Goal: Task Accomplishment & Management: Use online tool/utility

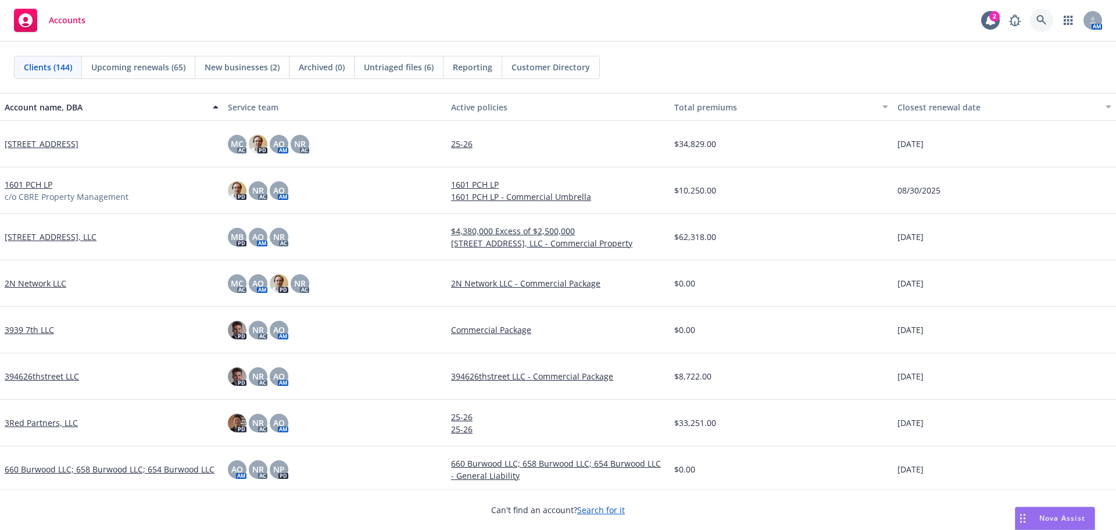
click at [1041, 20] on icon at bounding box center [1041, 20] width 10 height 10
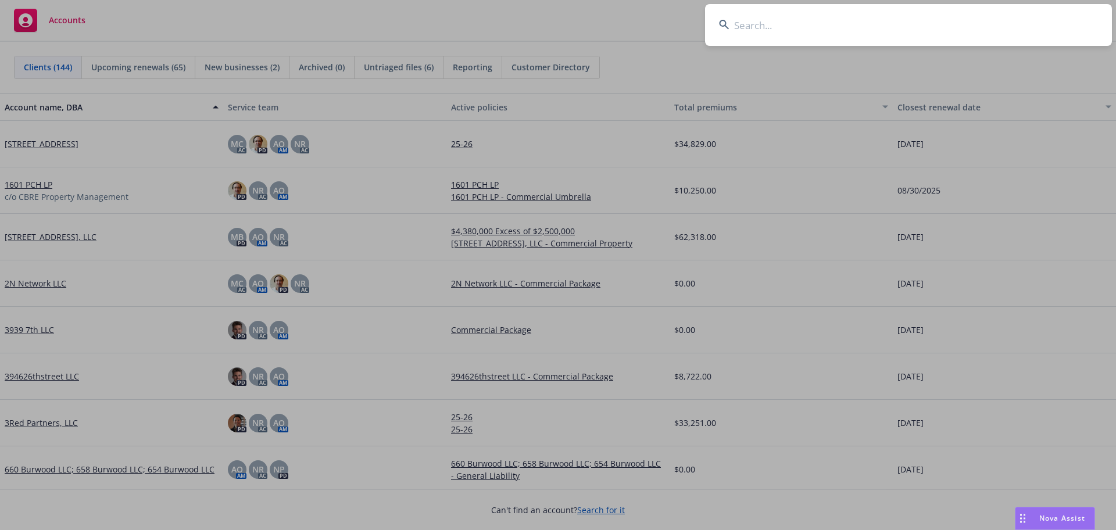
click at [986, 25] on input at bounding box center [908, 25] width 407 height 42
click at [957, 22] on input at bounding box center [908, 25] width 407 height 42
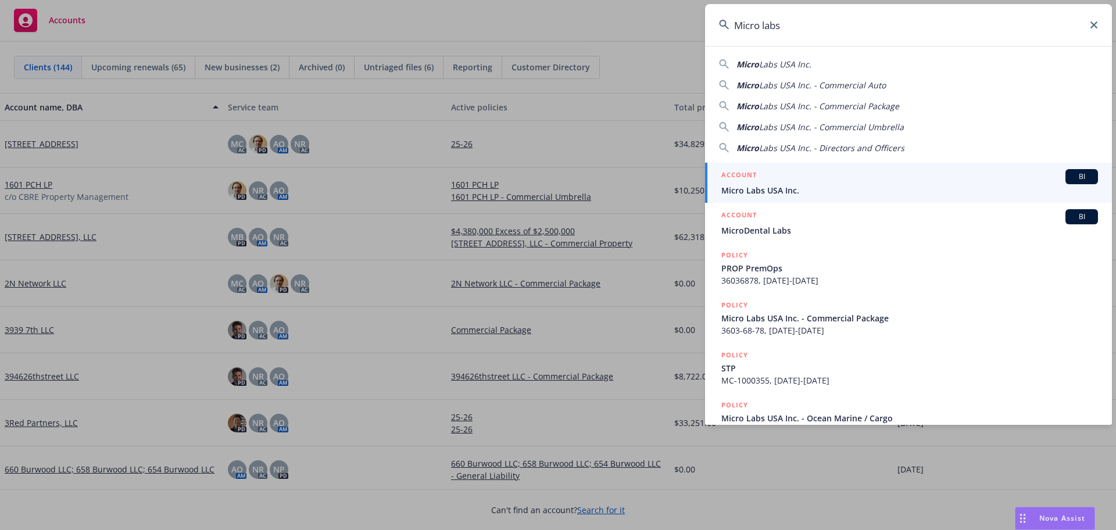
type input "Micro labs"
click at [815, 186] on span "Micro Labs USA Inc." at bounding box center [909, 190] width 377 height 12
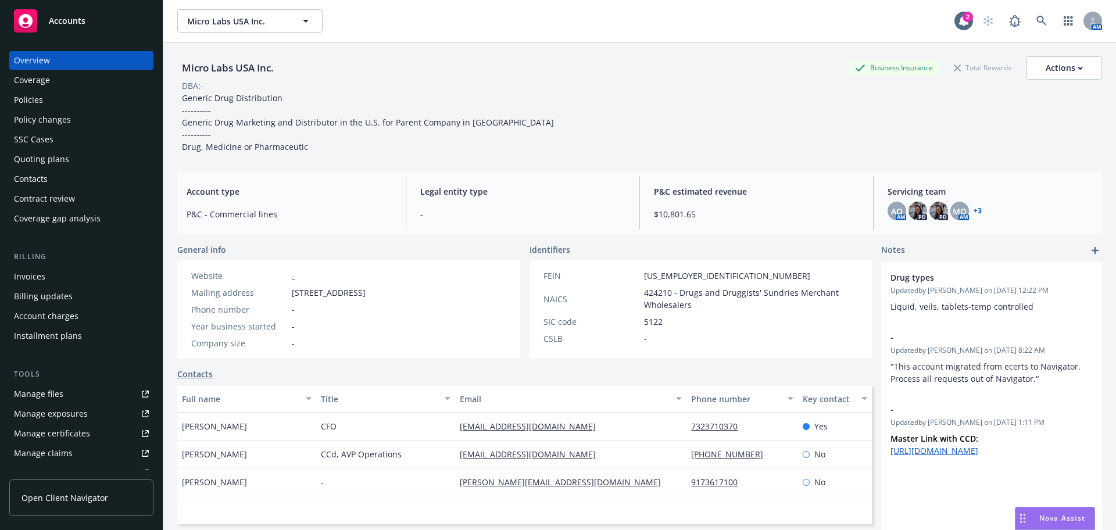
click at [624, 114] on div "Micro Labs USA Inc. Business Insurance Total Rewards Actions DBA: - Generic Dru…" at bounding box center [639, 104] width 925 height 96
click at [1034, 66] on button "Actions" at bounding box center [1064, 67] width 76 height 23
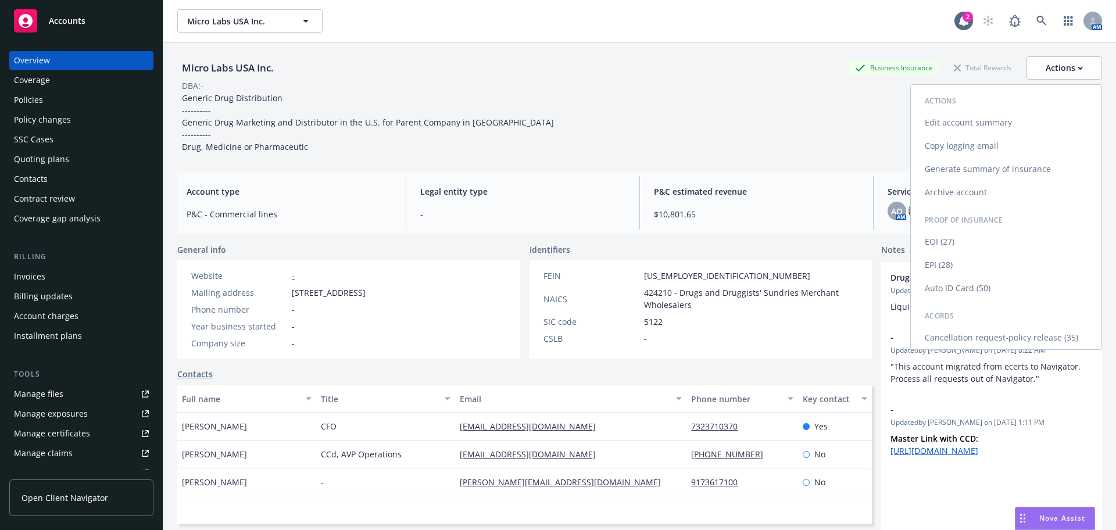
click at [984, 143] on link "Copy logging email" at bounding box center [1006, 145] width 191 height 23
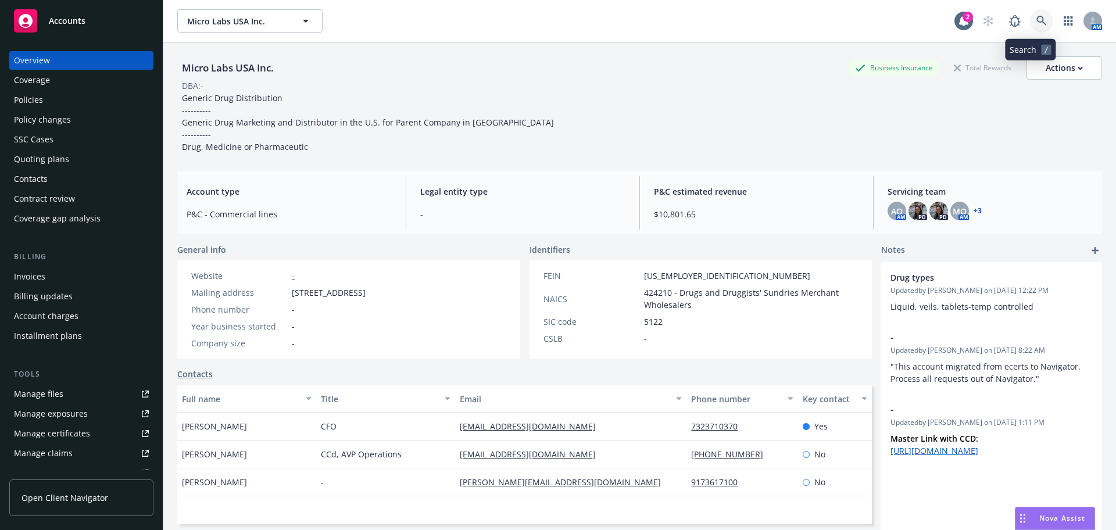
click at [1036, 21] on icon at bounding box center [1041, 21] width 10 height 10
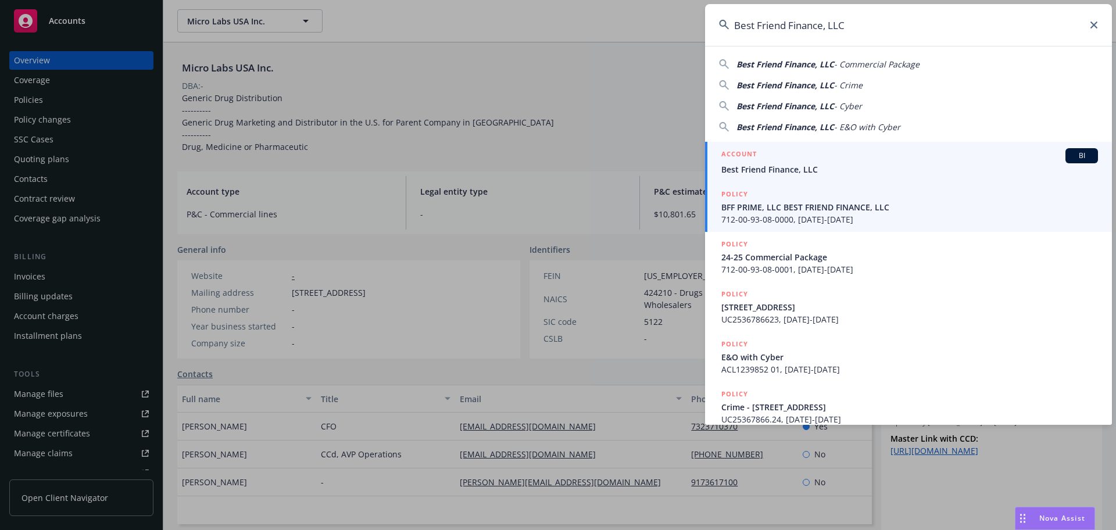
type input "Best Friend Finance, LLC"
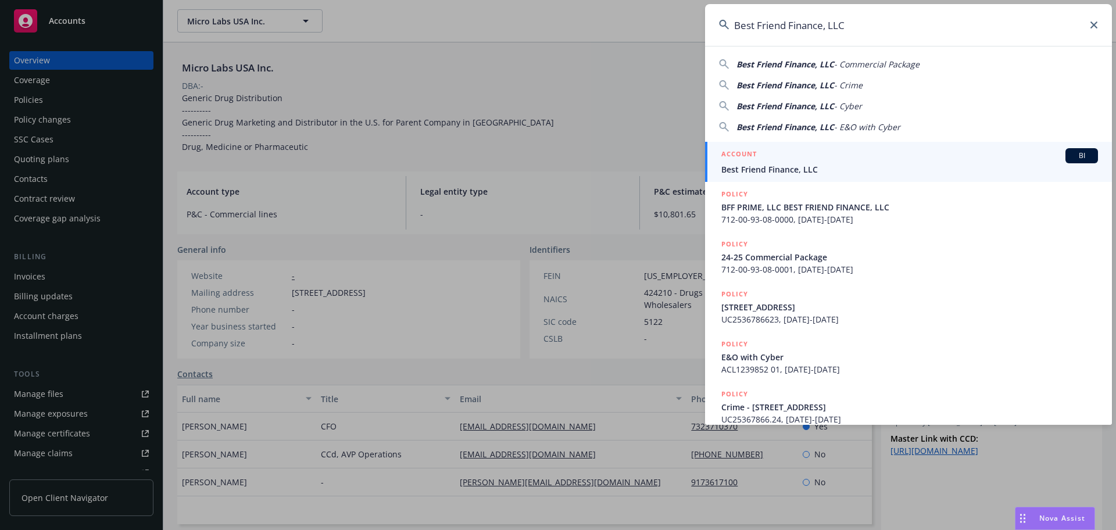
click at [884, 160] on div "ACCOUNT BI" at bounding box center [909, 155] width 377 height 15
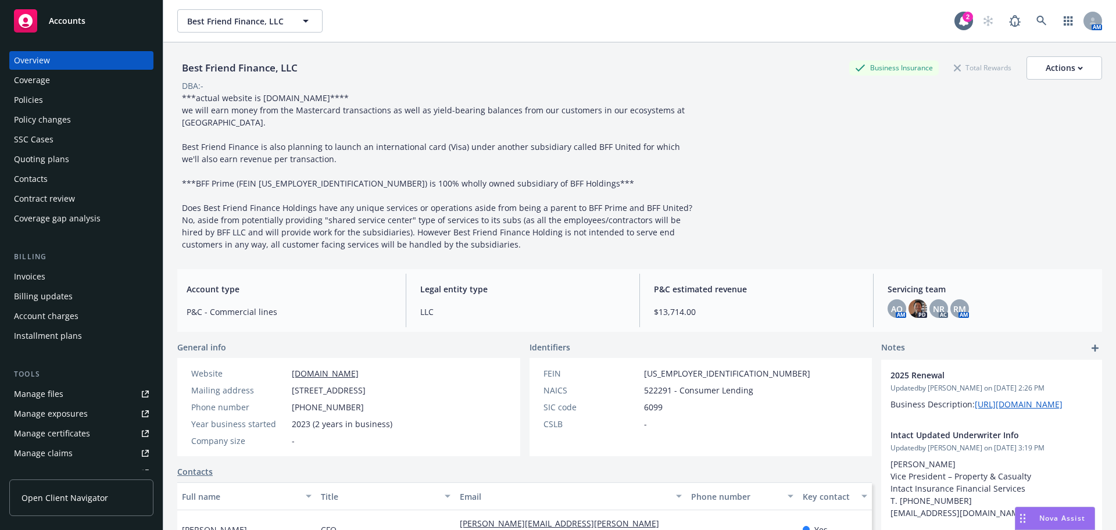
click at [84, 91] on div "Policies" at bounding box center [81, 100] width 135 height 19
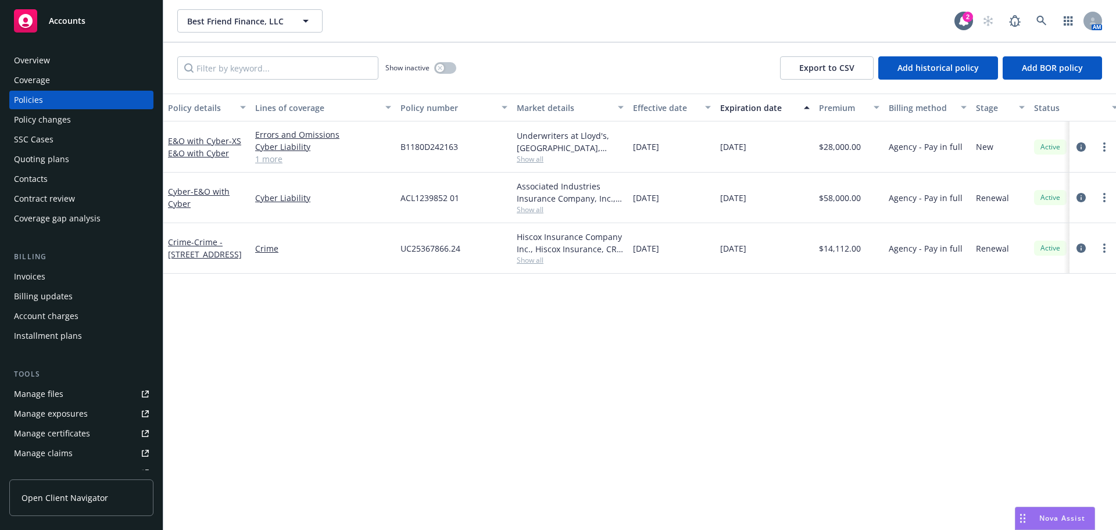
click at [456, 70] on div "Show inactive" at bounding box center [420, 67] width 71 height 23
click at [453, 70] on button "button" at bounding box center [445, 68] width 22 height 12
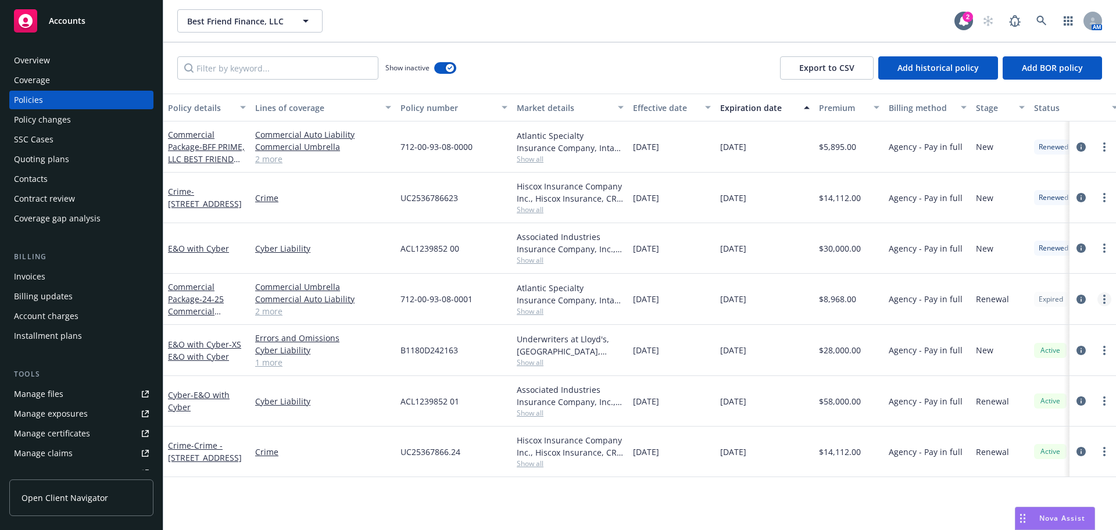
click at [1105, 297] on icon "more" at bounding box center [1104, 299] width 2 height 9
click at [195, 297] on link "Commercial Package - 24-25 Commercial Package" at bounding box center [196, 305] width 56 height 48
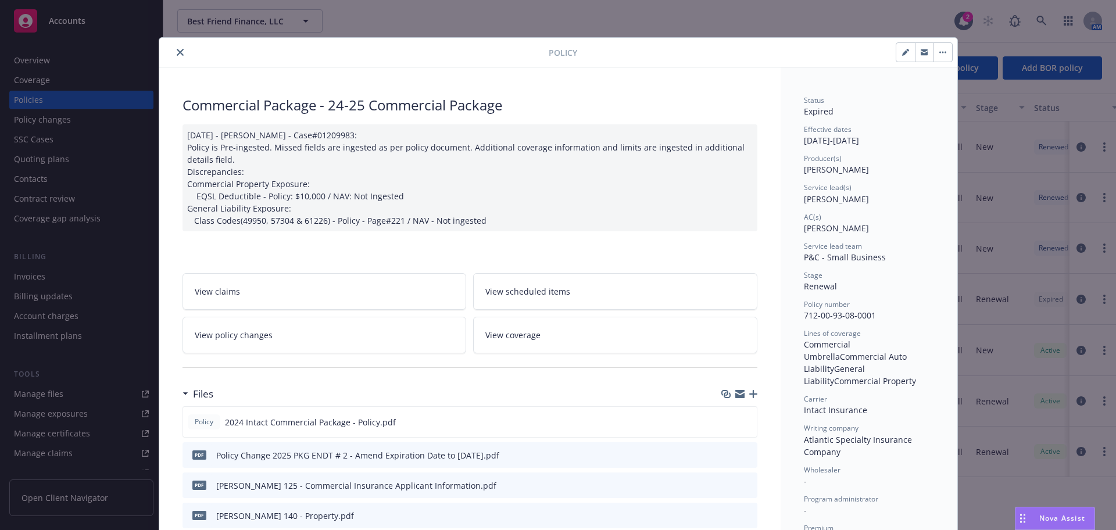
click at [904, 55] on button "button" at bounding box center [905, 52] width 19 height 19
select select "RENEWAL"
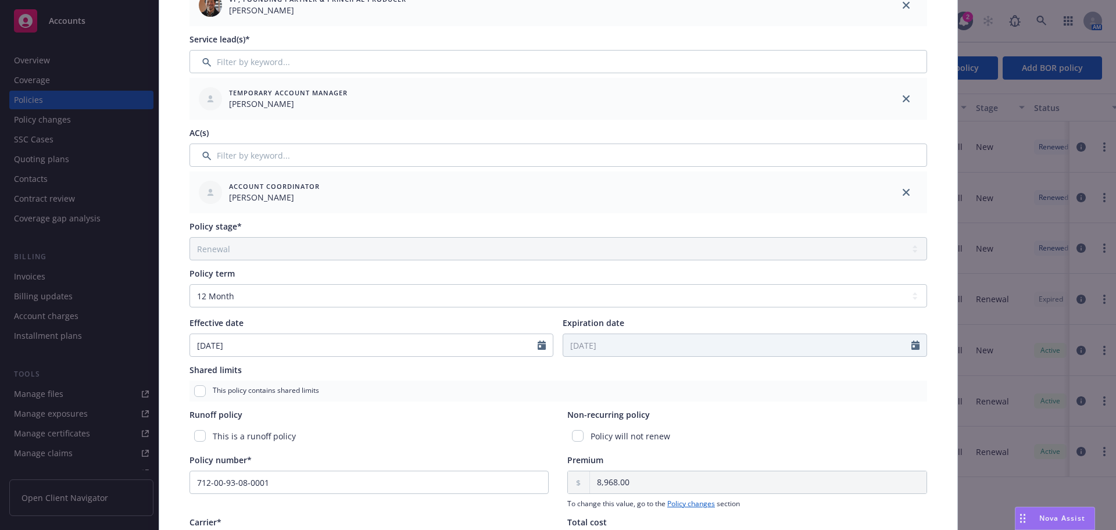
scroll to position [233, 0]
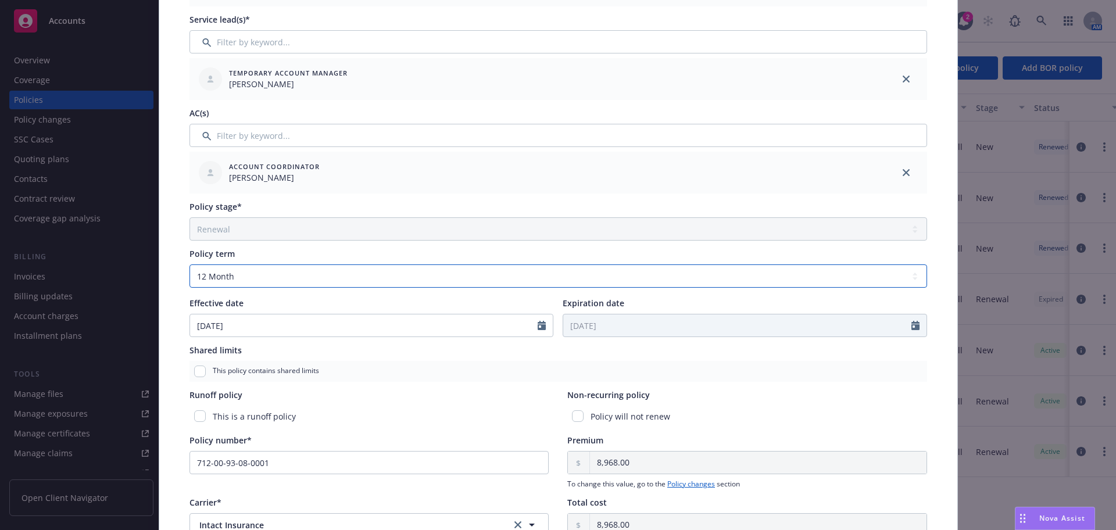
click at [678, 281] on select "Select policy term 12 Month 6 Month 4 Month 3 Month 2 Month 1 Month 36 Month (3…" at bounding box center [557, 275] width 737 height 23
select select "other"
click at [189, 264] on select "Select policy term 12 Month 6 Month 4 Month 3 Month 2 Month 1 Month 36 Month (3…" at bounding box center [557, 275] width 737 height 23
select select "8"
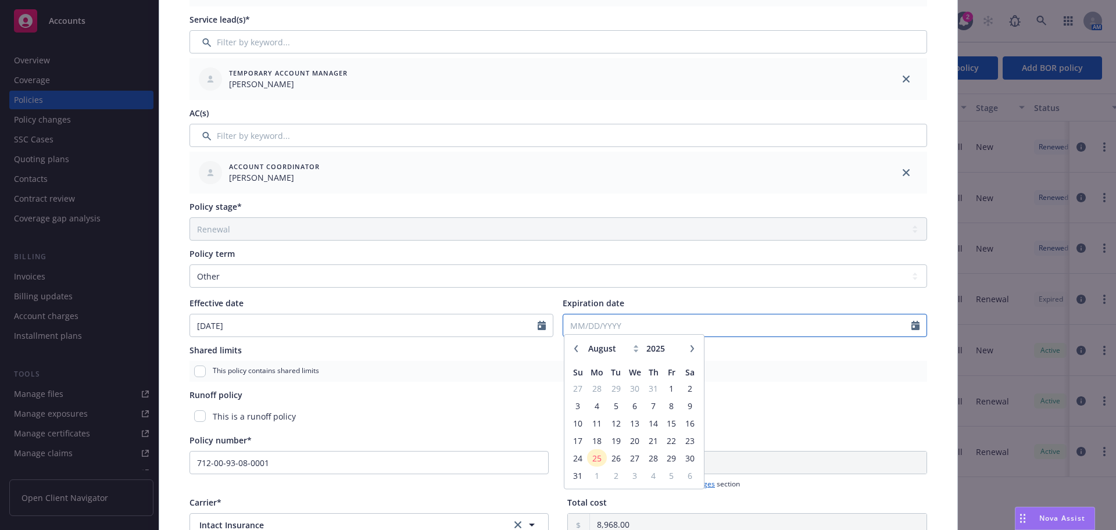
click at [795, 330] on input "Expiration date" at bounding box center [737, 325] width 348 height 22
type input "10/09/2025"
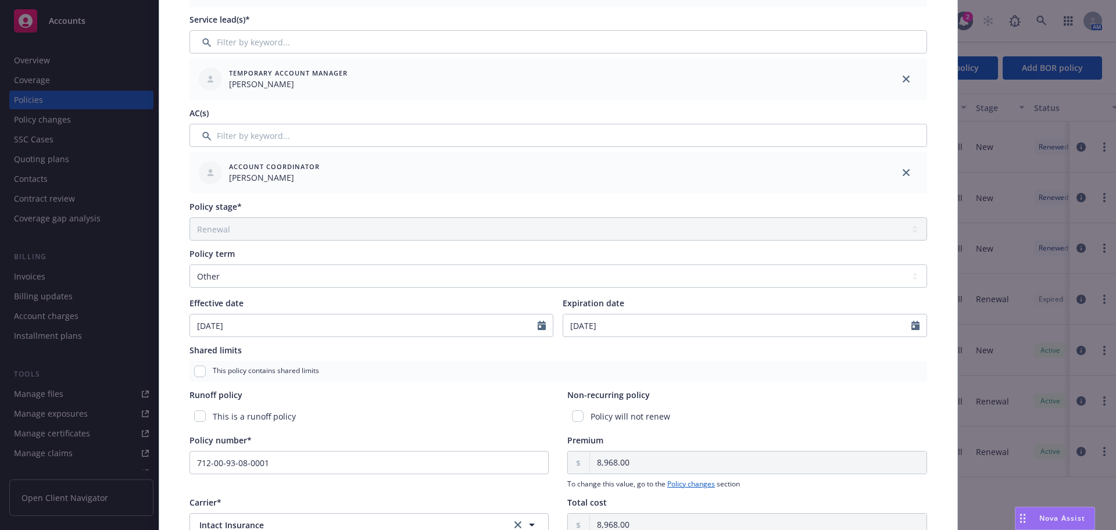
click at [814, 371] on div "This policy contains shared limits" at bounding box center [557, 371] width 737 height 21
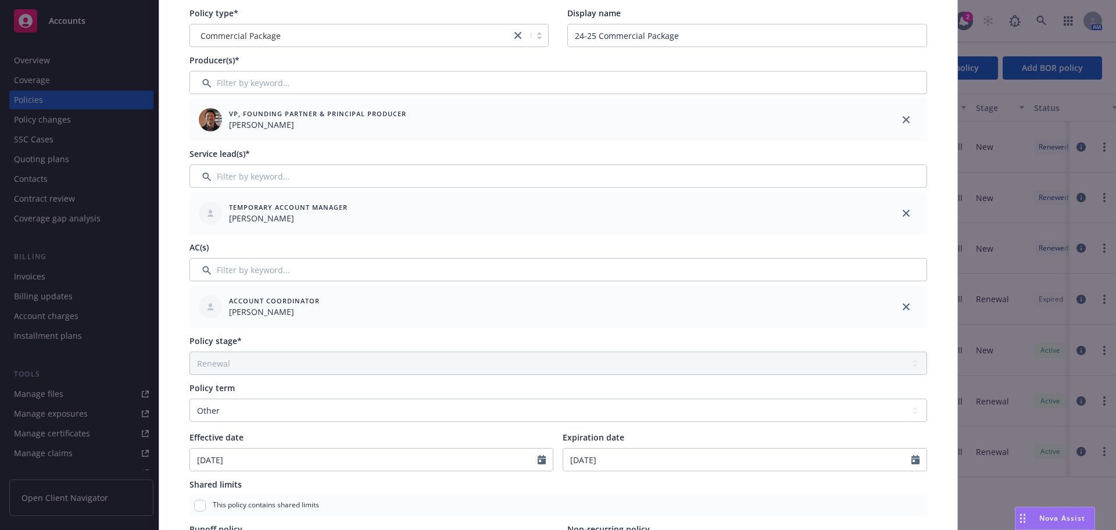
scroll to position [0, 0]
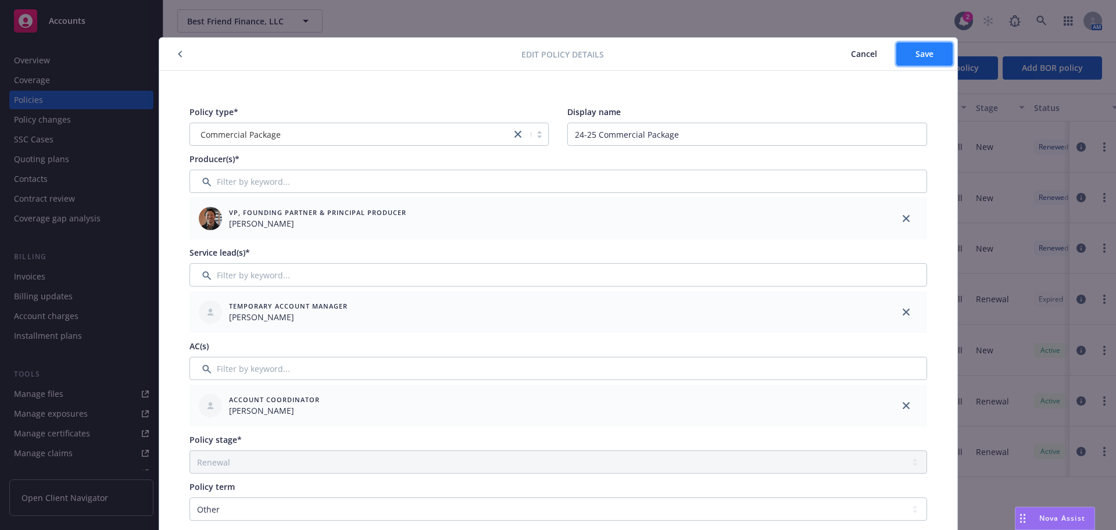
click at [915, 50] on span "Save" at bounding box center [924, 53] width 18 height 11
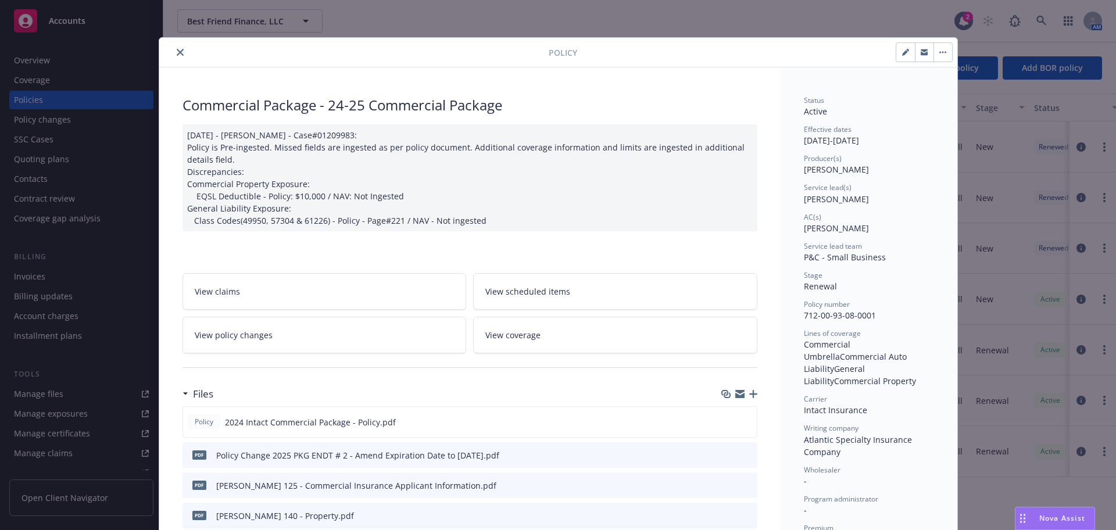
click at [177, 55] on icon "close" at bounding box center [180, 52] width 7 height 7
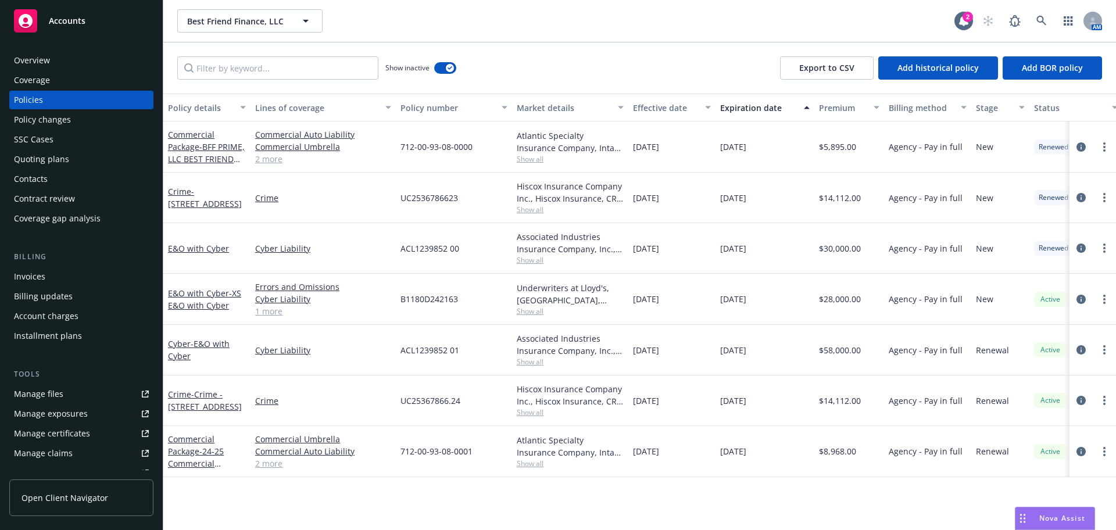
click at [37, 73] on div "Coverage" at bounding box center [32, 80] width 36 height 19
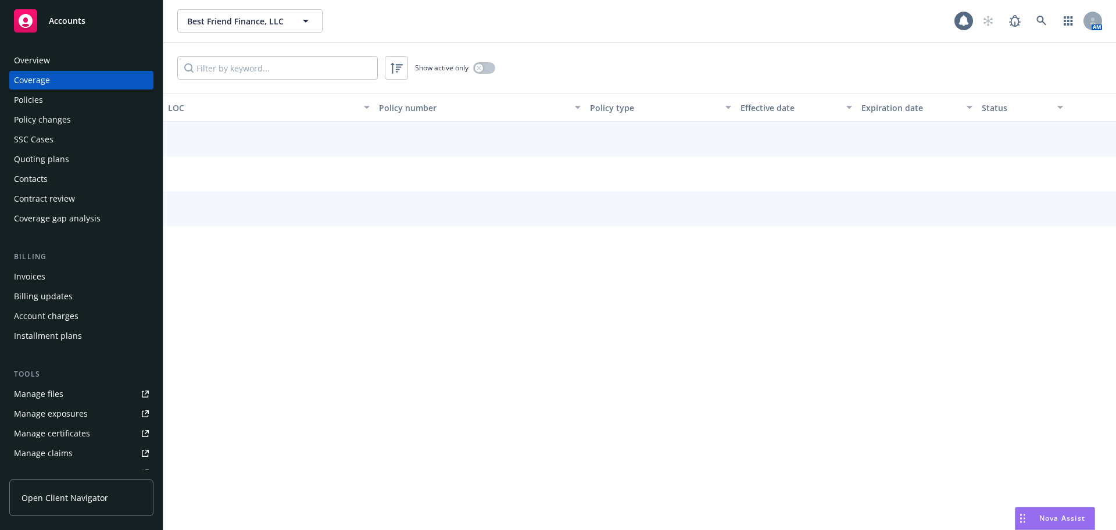
click at [37, 62] on div "Overview" at bounding box center [32, 60] width 36 height 19
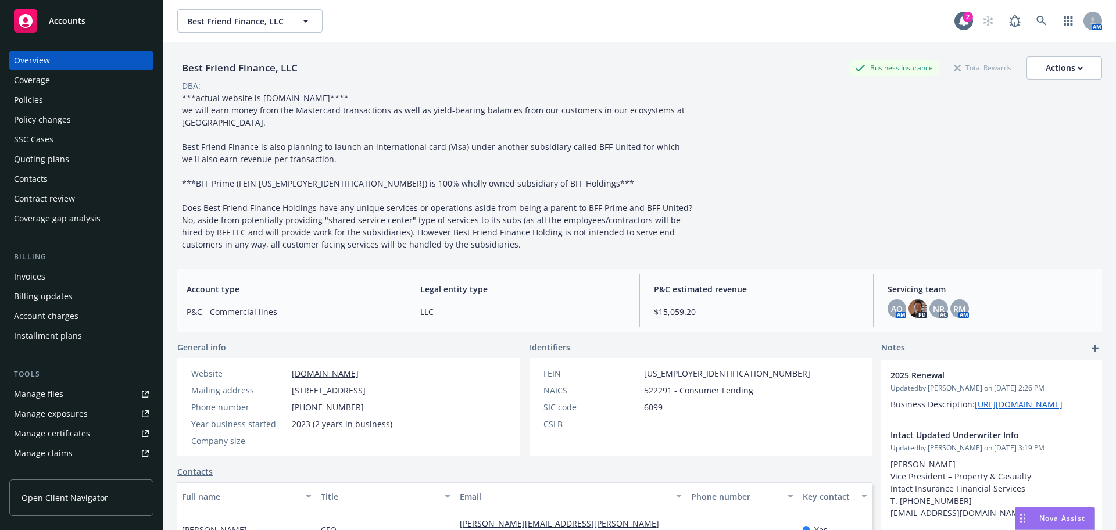
click at [67, 97] on div "Policies" at bounding box center [81, 100] width 135 height 19
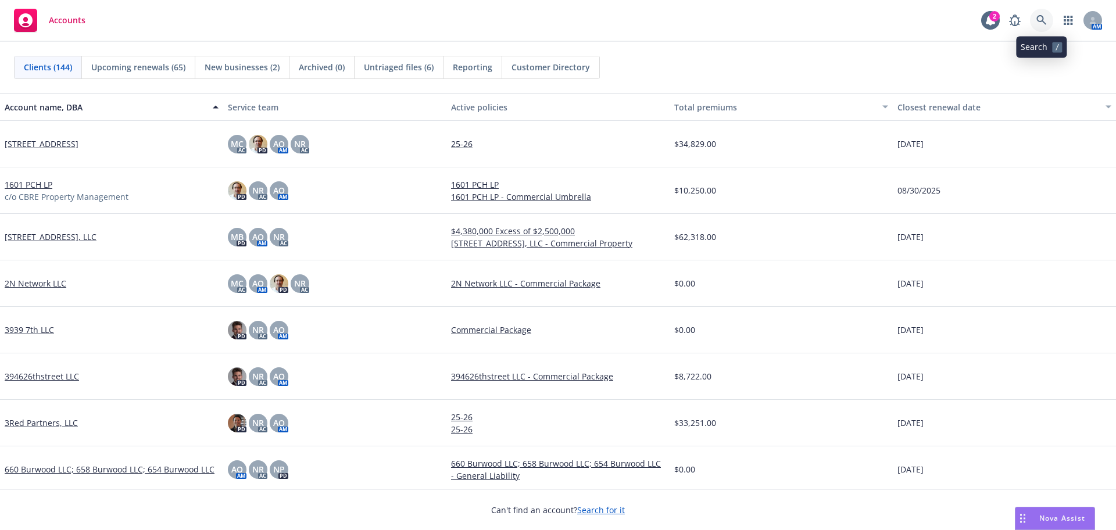
click at [1045, 21] on icon at bounding box center [1041, 20] width 10 height 10
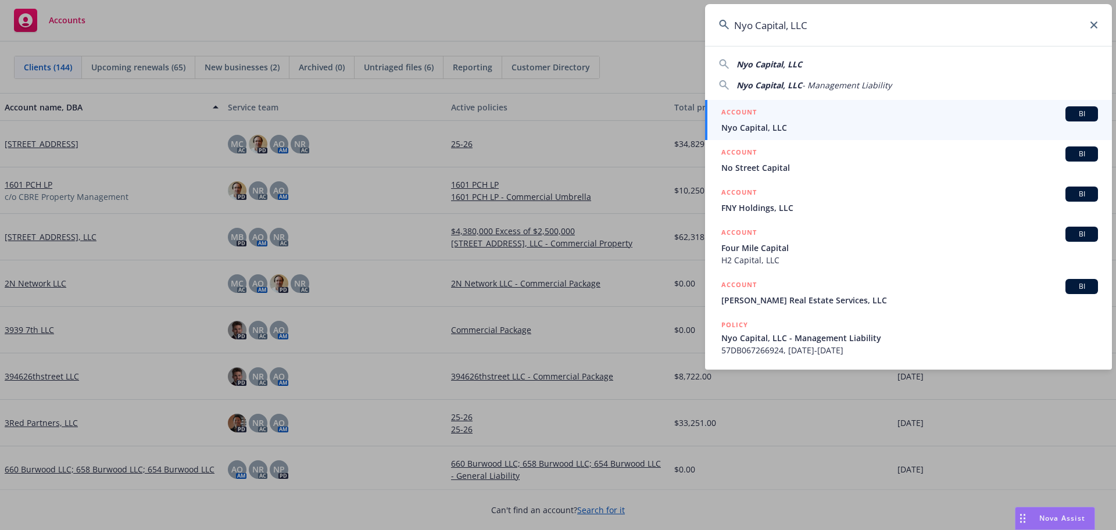
type input "Nyo Capital, LLC"
click at [911, 109] on div "ACCOUNT BI" at bounding box center [909, 113] width 377 height 15
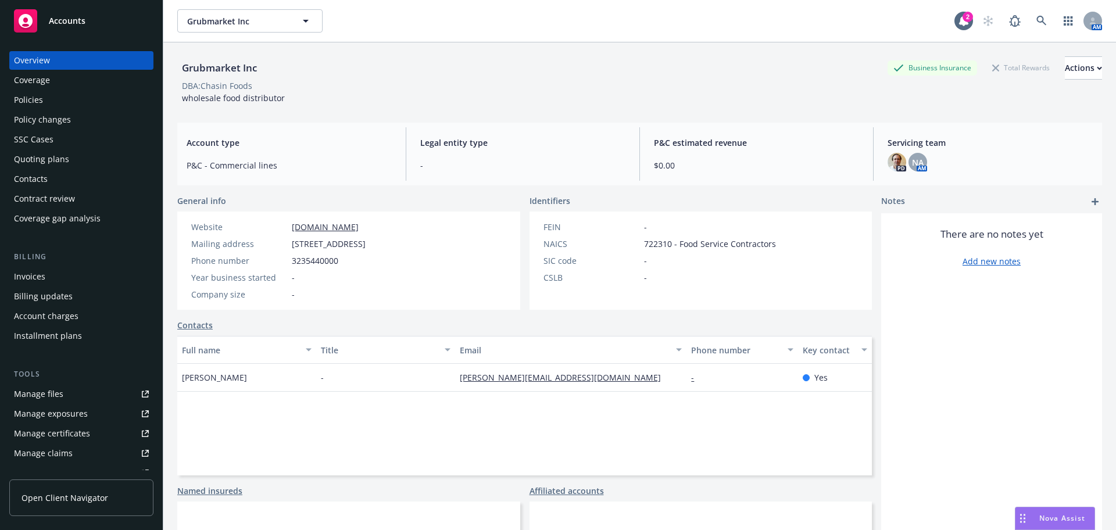
click at [60, 402] on div "Manage files" at bounding box center [38, 394] width 49 height 19
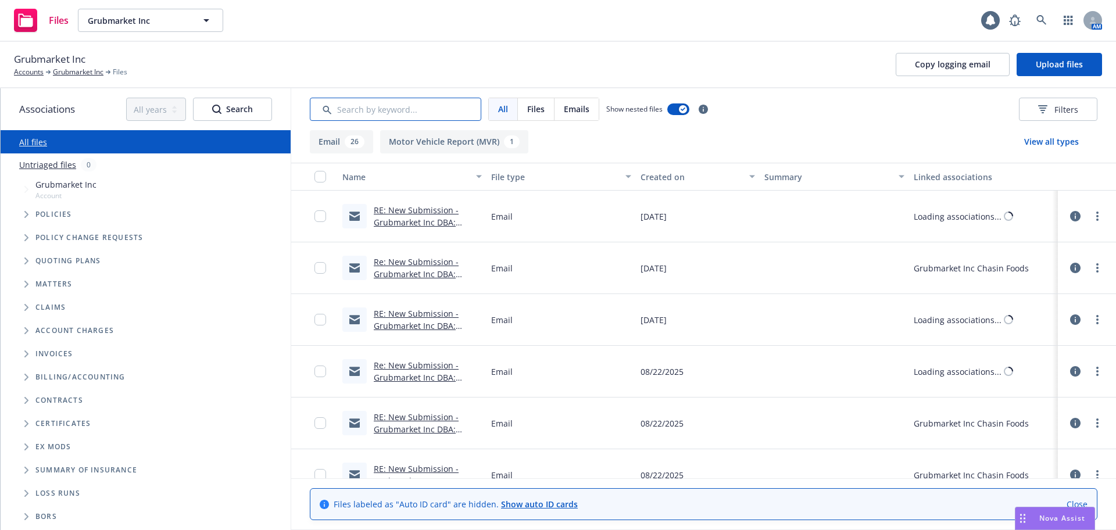
click at [338, 113] on input "Search by keyword..." at bounding box center [395, 109] width 171 height 23
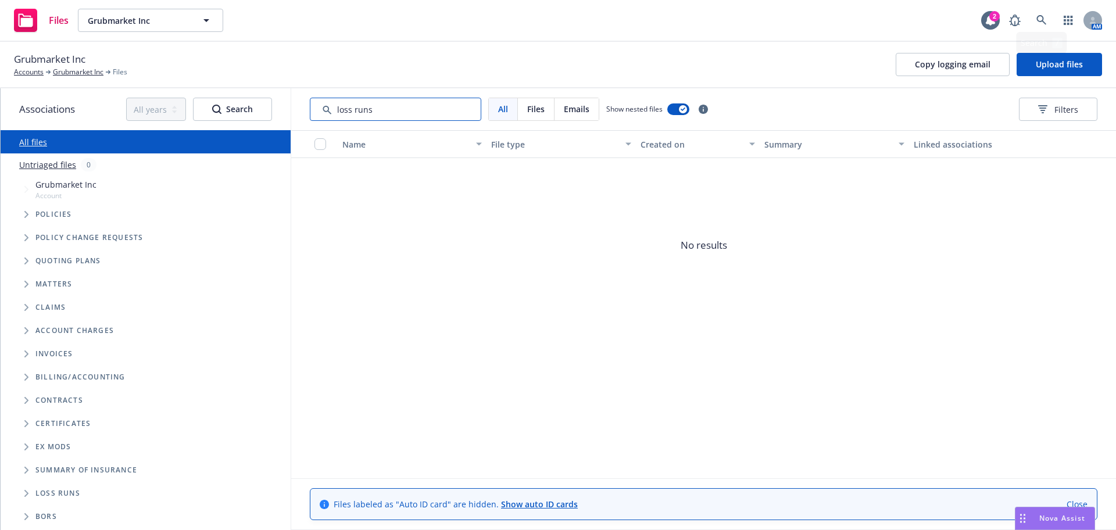
type input "loss runs"
